Goal: Register for event/course

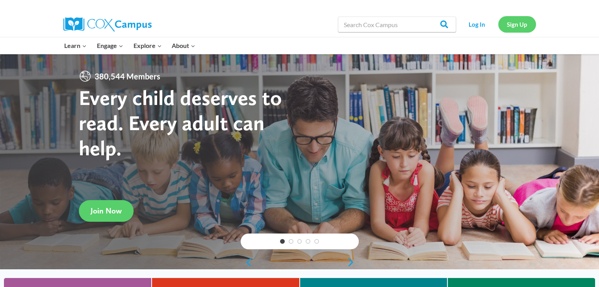
click at [518, 30] on link "Sign Up" at bounding box center [517, 24] width 38 height 16
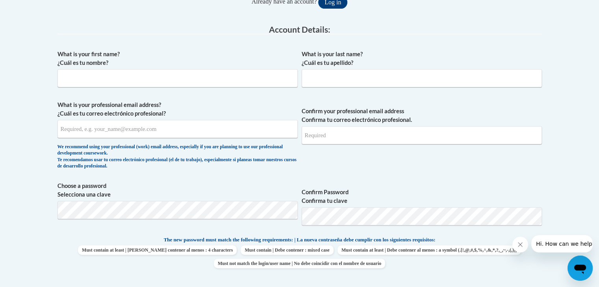
scroll to position [192, 0]
click at [171, 83] on input "What is your first name? ¿Cuál es tu nombre?" at bounding box center [177, 78] width 240 height 18
type input "Kayla"
type input "[PERSON_NAME]"
type input "[EMAIL_ADDRESS][DOMAIN_NAME]"
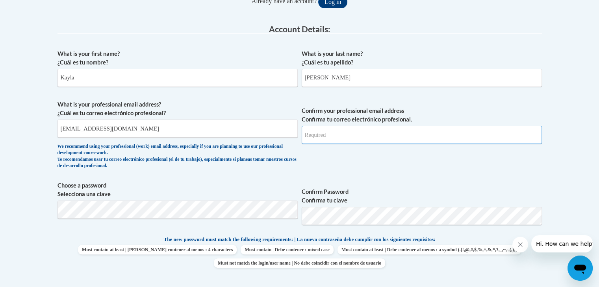
type input "[EMAIL_ADDRESS][DOMAIN_NAME]"
drag, startPoint x: 154, startPoint y: 128, endPoint x: 40, endPoint y: 125, distance: 113.5
drag, startPoint x: 40, startPoint y: 125, endPoint x: 8, endPoint y: 122, distance: 32.4
click at [8, 122] on body "This site uses cookies to help improve your learning experience. By continuing …" at bounding box center [299, 288] width 599 height 961
click at [127, 130] on input "[EMAIL_ADDRESS][DOMAIN_NAME]" at bounding box center [177, 129] width 240 height 18
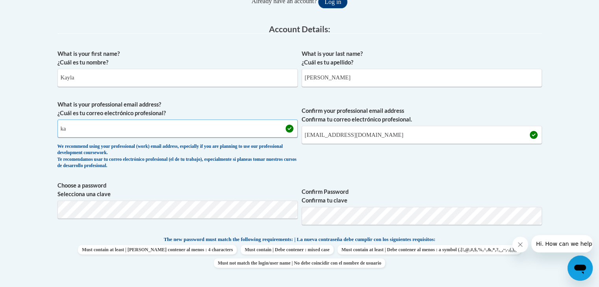
type input "k"
type input "[EMAIL_ADDRESS][DOMAIN_NAME]"
drag, startPoint x: 369, startPoint y: 137, endPoint x: 300, endPoint y: 127, distance: 70.4
click at [300, 127] on span "What is your professional email address? ¿Cuál es tu correo electrónico profesi…" at bounding box center [299, 136] width 484 height 73
type input "[EMAIL_ADDRESS][DOMAIN_NAME]"
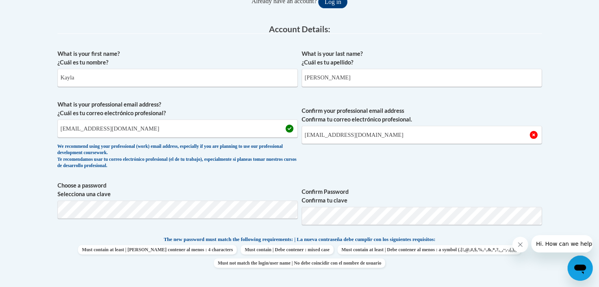
click at [371, 157] on span "Confirm your professional email address Confirma tu correo electrónico profesio…" at bounding box center [422, 136] width 240 height 73
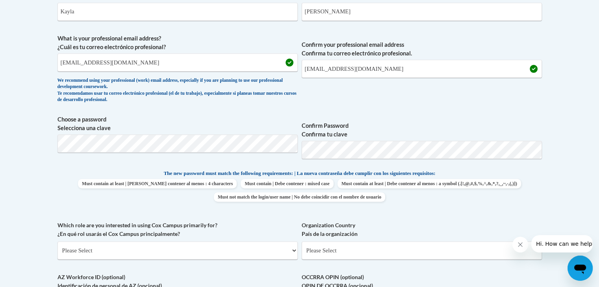
scroll to position [274, 0]
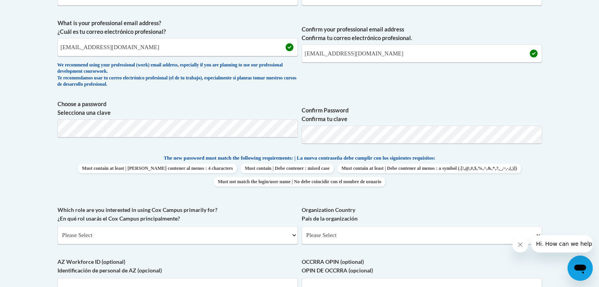
click at [553, 189] on body "This site uses cookies to help improve your learning experience. By continuing …" at bounding box center [299, 206] width 599 height 961
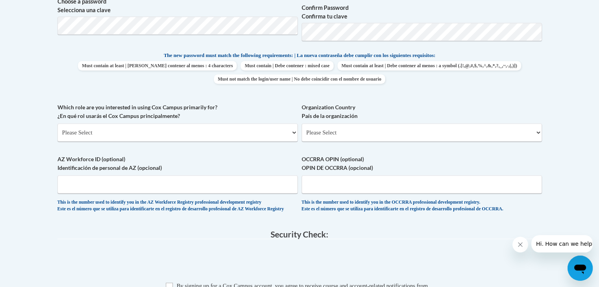
scroll to position [386, 0]
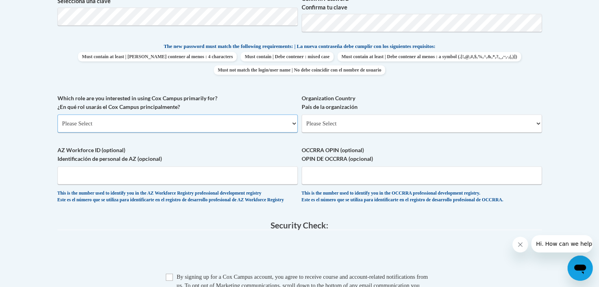
click at [263, 125] on select "Please Select College/University | Colegio/Universidad Community/Nonprofit Part…" at bounding box center [177, 124] width 240 height 18
select select "5a18ea06-2b54-4451-96f2-d152daf9eac5"
click at [57, 115] on select "Please Select College/University | Colegio/Universidad Community/Nonprofit Part…" at bounding box center [177, 124] width 240 height 18
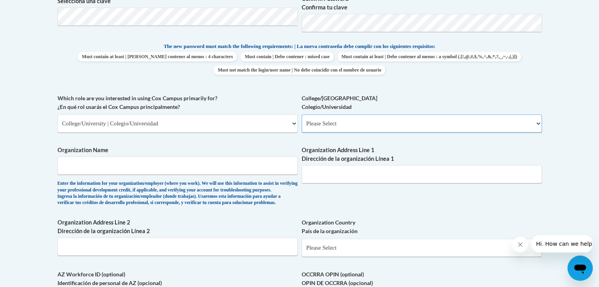
click at [373, 126] on select "Please Select College/University Staff | Empleado universitario College/Univers…" at bounding box center [422, 124] width 240 height 18
select select "99b32b07-cffc-426c-8bf6-0cd77760d84b"
click at [302, 115] on select "Please Select College/University Staff | Empleado universitario College/Univers…" at bounding box center [422, 124] width 240 height 18
click at [193, 167] on input "Organization Name" at bounding box center [177, 166] width 240 height 18
type input "[GEOGRAPHIC_DATA][PERSON_NAME]"
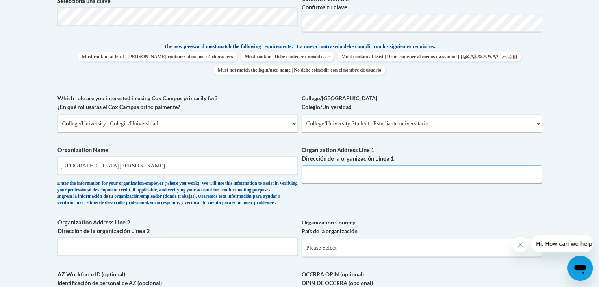
drag, startPoint x: 320, startPoint y: 180, endPoint x: 318, endPoint y: 173, distance: 6.9
click at [318, 173] on input "Organization Address Line 1 Dirección de la organización Línea 1" at bounding box center [422, 174] width 240 height 18
click at [435, 219] on div "What is your first name? ¿Cuál es tu nombre? [PERSON_NAME] What is your last na…" at bounding box center [299, 94] width 484 height 484
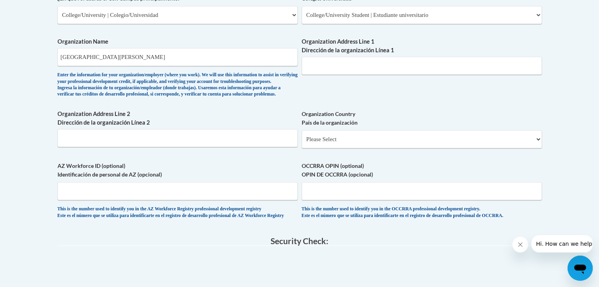
scroll to position [495, 0]
click at [231, 147] on input "Organization Address Line 2 Dirección de la organización Línea 2" at bounding box center [177, 138] width 240 height 18
click at [332, 148] on select "Please Select [GEOGRAPHIC_DATA] | [GEOGRAPHIC_DATA] Outside of [GEOGRAPHIC_DATA…" at bounding box center [422, 139] width 240 height 18
select select "ad49bcad-a171-4b2e-b99c-48b446064914"
click at [302, 143] on select "Please Select [GEOGRAPHIC_DATA] | [GEOGRAPHIC_DATA] Outside of [GEOGRAPHIC_DATA…" at bounding box center [422, 139] width 240 height 18
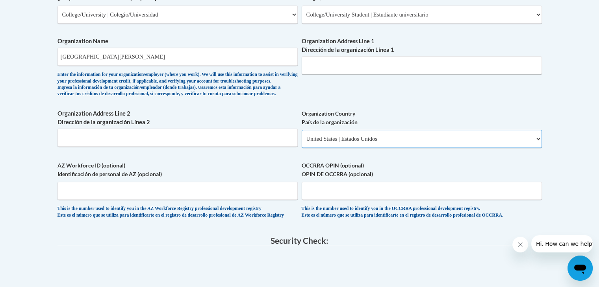
select select
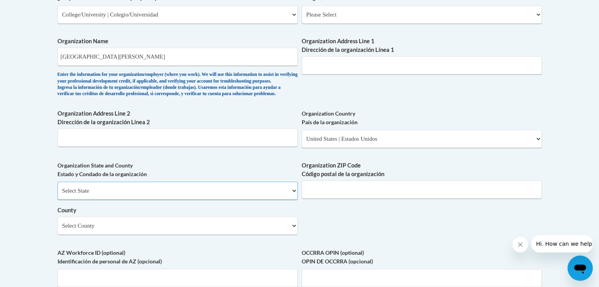
click at [235, 200] on select "Select State [US_STATE] [US_STATE] [US_STATE] [US_STATE] [US_STATE] [US_STATE] …" at bounding box center [177, 191] width 240 height 18
select select "[US_STATE]"
click at [57, 195] on select "Select State [US_STATE] [US_STATE] [US_STATE] [US_STATE] [US_STATE] [US_STATE] …" at bounding box center [177, 191] width 240 height 18
click at [344, 199] on input "Organization ZIP Code Código postal de la organización" at bounding box center [422, 190] width 240 height 18
click at [439, 240] on div "What is your first name? ¿Cuál es tu nombre? [PERSON_NAME] What is your last na…" at bounding box center [299, 28] width 484 height 571
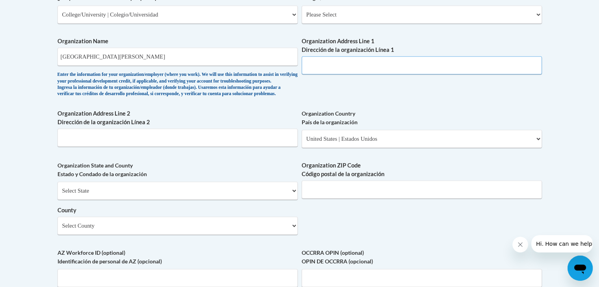
click at [358, 67] on input "Organization Address Line 1 Dirección de la organización Línea 1" at bounding box center [422, 65] width 240 height 18
click at [430, 98] on div "What is your first name? ¿Cuál es tu nombre? [PERSON_NAME] What is your last na…" at bounding box center [299, 28] width 484 height 571
click at [153, 147] on input "Organization Address Line 2 Dirección de la organización Línea 2" at bounding box center [177, 138] width 240 height 18
click at [378, 63] on input "Organization Address Line 1 Dirección de la organización Línea 1" at bounding box center [422, 65] width 240 height 18
paste input "[STREET_ADDRESS] [PERSON_NAME]"
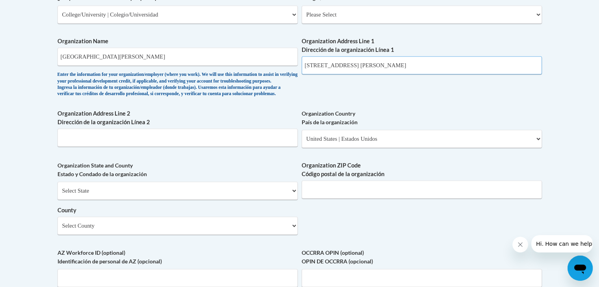
type input "[STREET_ADDRESS] [PERSON_NAME]"
click at [402, 110] on div "What is your first name? ¿Cuál es tu nombre? [PERSON_NAME] What is your last na…" at bounding box center [299, 28] width 484 height 571
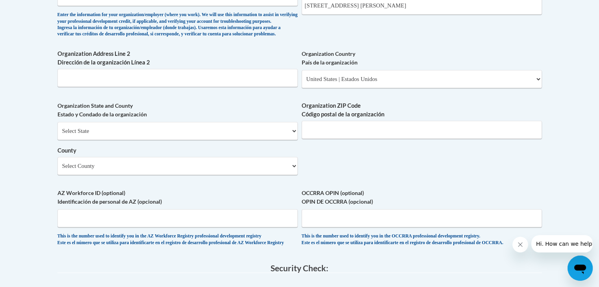
scroll to position [580, 0]
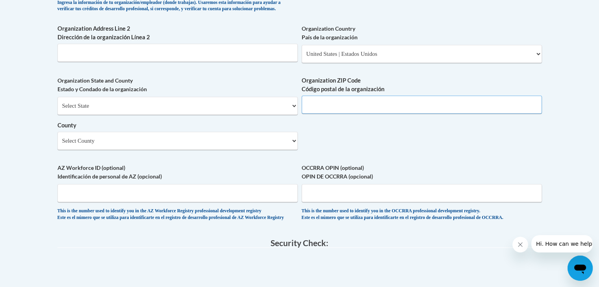
click at [340, 114] on input "Organization ZIP Code Código postal de la organización" at bounding box center [422, 105] width 240 height 18
type input "30582"
click at [279, 150] on select "Select County Appling [PERSON_NAME] [PERSON_NAME] [PERSON_NAME] [PERSON_NAME] B…" at bounding box center [177, 141] width 240 height 18
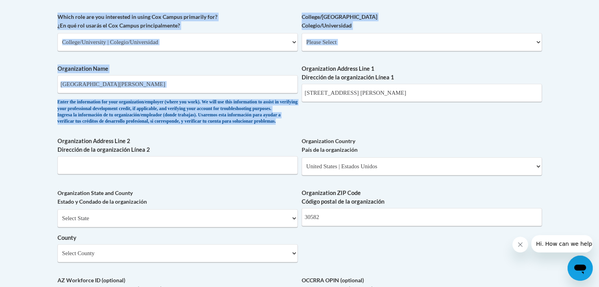
drag, startPoint x: 336, startPoint y: 16, endPoint x: 221, endPoint y: -34, distance: 125.8
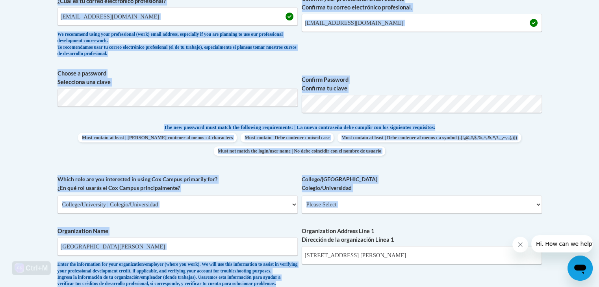
click at [255, 182] on label "Which role are you interested in using [PERSON_NAME] Campus primarily for? ¿En …" at bounding box center [177, 183] width 240 height 17
click at [255, 196] on select "Please Select College/University | Colegio/Universidad Community/Nonprofit Part…" at bounding box center [177, 205] width 240 height 18
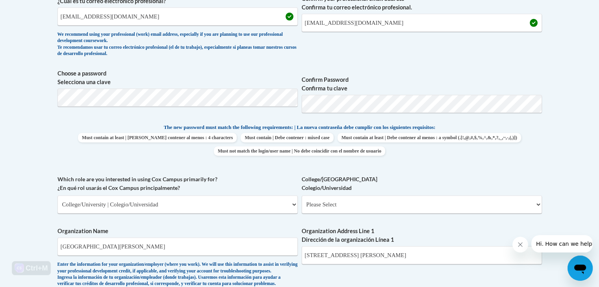
click at [49, 143] on body "This site uses cookies to help improve your learning experience. By continuing …" at bounding box center [299, 282] width 599 height 1173
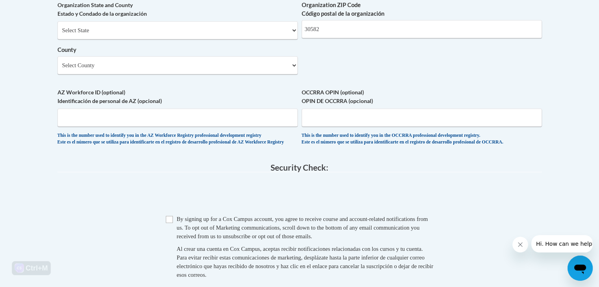
scroll to position [656, 0]
click at [104, 73] on select "Select County Appling [PERSON_NAME] [PERSON_NAME] [PERSON_NAME] [PERSON_NAME] B…" at bounding box center [177, 65] width 240 height 18
select select "Towns"
click at [57, 69] on select "Select County Appling [PERSON_NAME] [PERSON_NAME] [PERSON_NAME] [PERSON_NAME] B…" at bounding box center [177, 65] width 240 height 18
click at [146, 126] on input "AZ Workforce ID (optional) Identificación de personal de AZ (opcional)" at bounding box center [177, 117] width 240 height 18
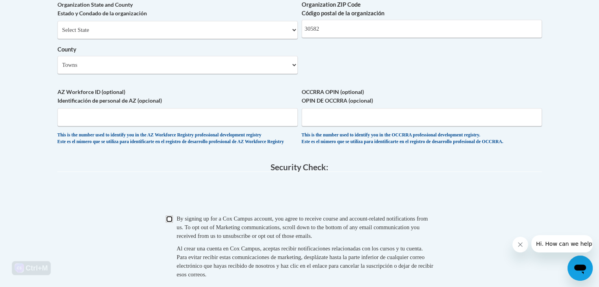
click at [167, 223] on input "Checkbox" at bounding box center [169, 219] width 7 height 7
checkbox input "true"
click at [117, 234] on div "Checkbox By signing up for a [PERSON_NAME] Campus account, you agree to receive…" at bounding box center [299, 251] width 484 height 72
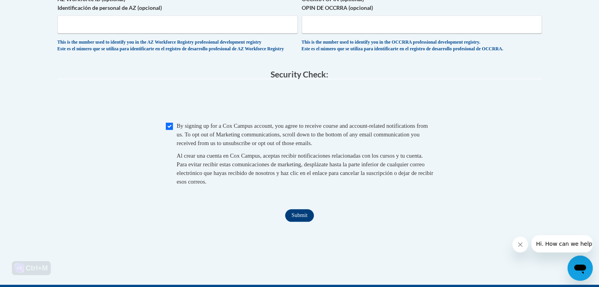
scroll to position [749, 0]
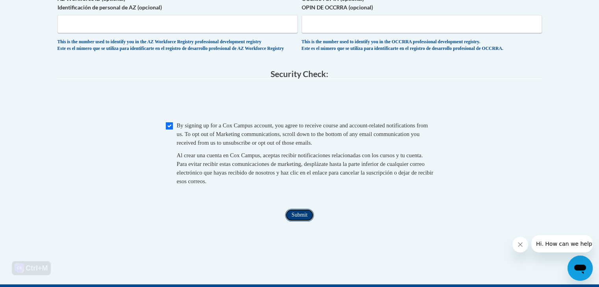
click at [294, 222] on input "Submit" at bounding box center [299, 215] width 28 height 13
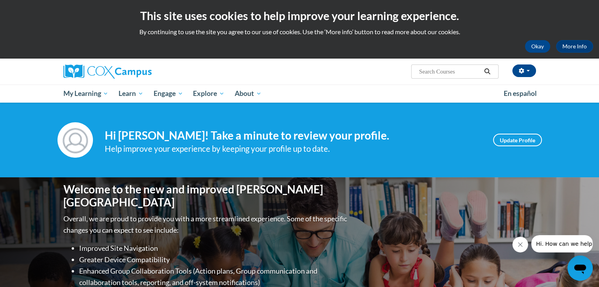
click at [517, 242] on icon "Close message from company" at bounding box center [520, 245] width 6 height 6
click at [534, 50] on button "Okay" at bounding box center [537, 46] width 25 height 13
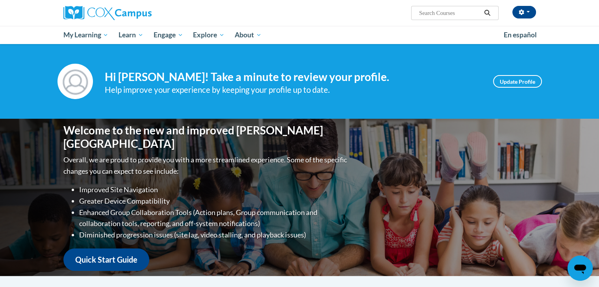
click at [471, 9] on input "Search..." at bounding box center [449, 12] width 63 height 9
type input "emergent literacy"
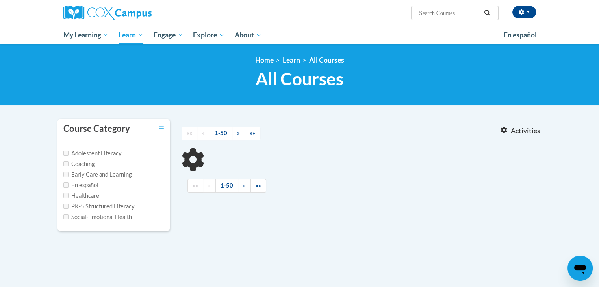
type input "emergent literacy"
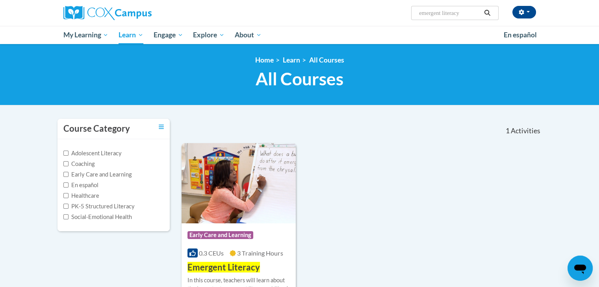
click at [321, 153] on div "Course Category: Early Care and Learning 0.3 CEUs 3 Training Hours COURSE Emerg…" at bounding box center [362, 229] width 360 height 173
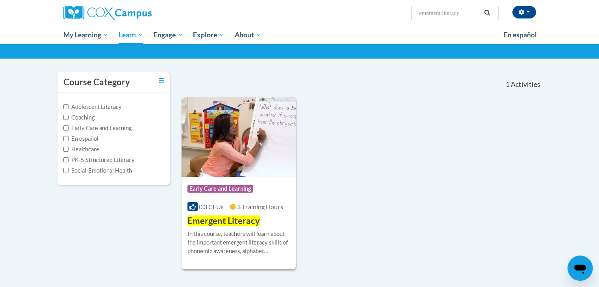
scroll to position [51, 0]
